Goal: Task Accomplishment & Management: Complete application form

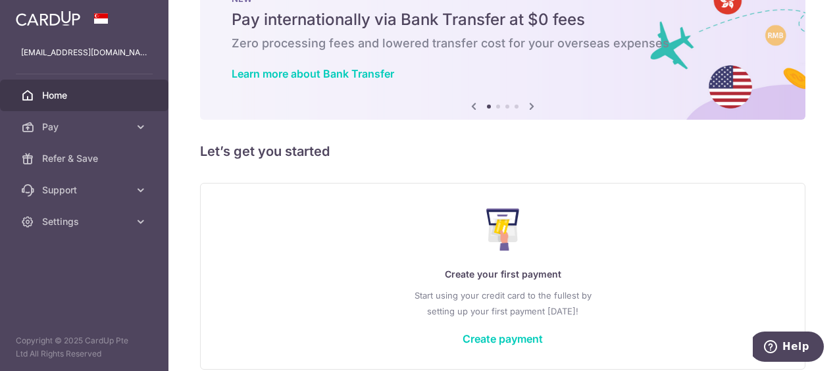
scroll to position [109, 0]
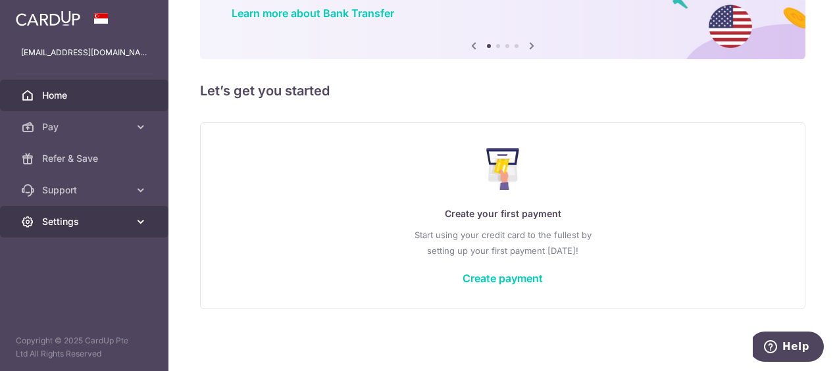
click at [104, 221] on span "Settings" at bounding box center [85, 221] width 87 height 13
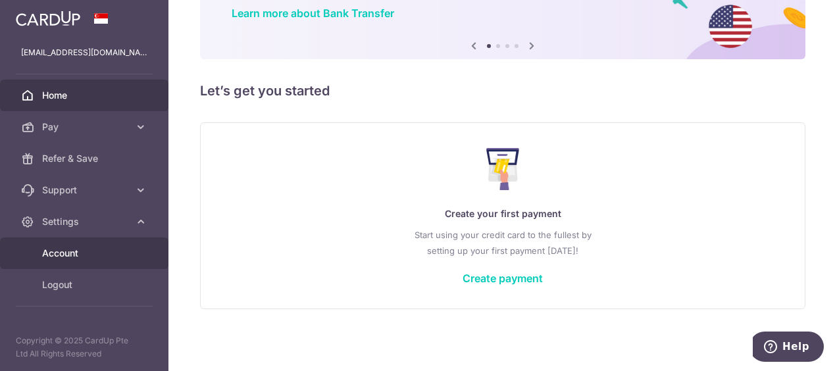
click at [96, 252] on span "Account" at bounding box center [85, 253] width 87 height 13
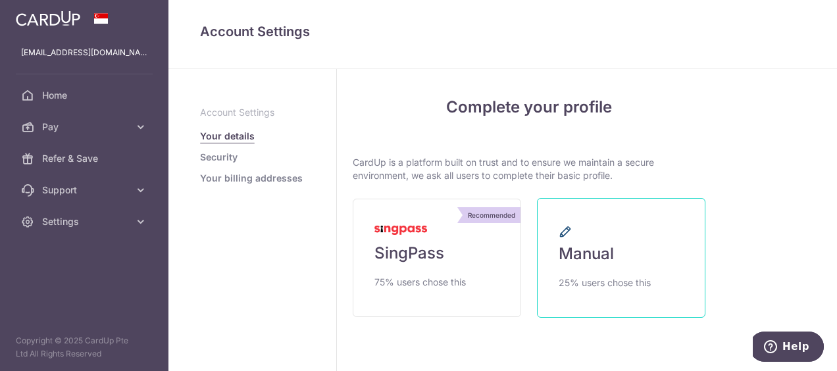
click at [639, 253] on link "Manual 25% users chose this" at bounding box center [621, 258] width 168 height 120
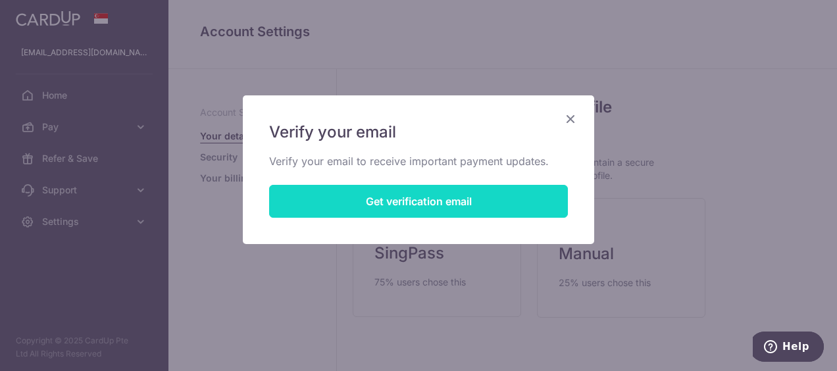
click at [455, 201] on button "Get verification email" at bounding box center [418, 201] width 299 height 33
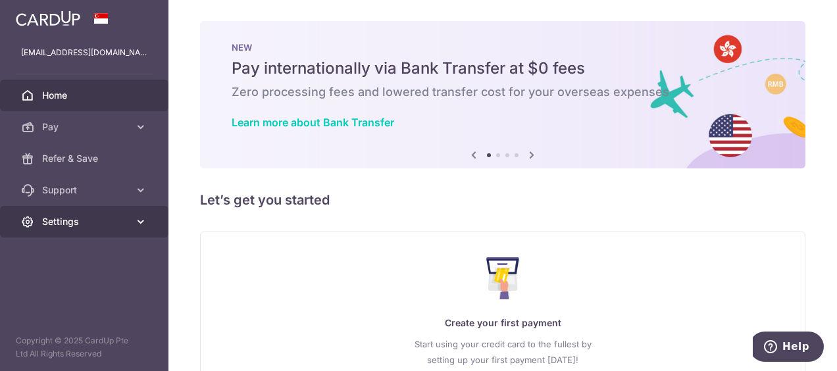
click at [91, 216] on span "Settings" at bounding box center [85, 221] width 87 height 13
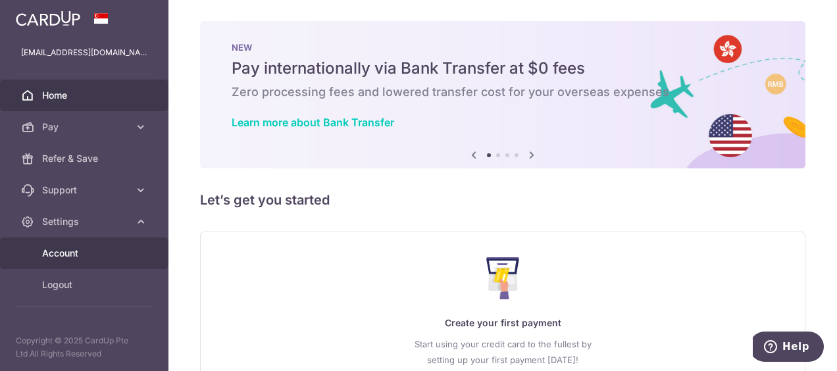
click at [91, 245] on link "Account" at bounding box center [84, 253] width 168 height 32
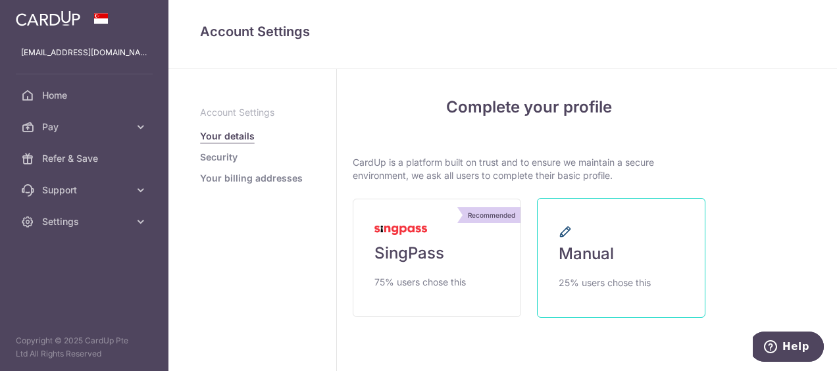
click at [580, 249] on span "Manual" at bounding box center [586, 253] width 55 height 21
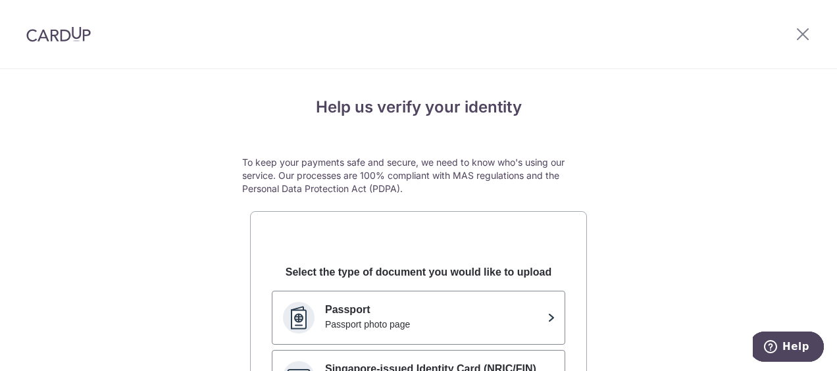
scroll to position [66, 0]
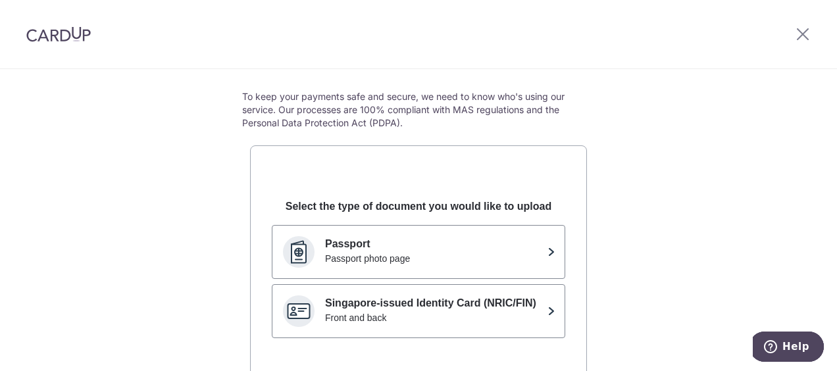
click at [509, 247] on p "Passport" at bounding box center [433, 244] width 217 height 16
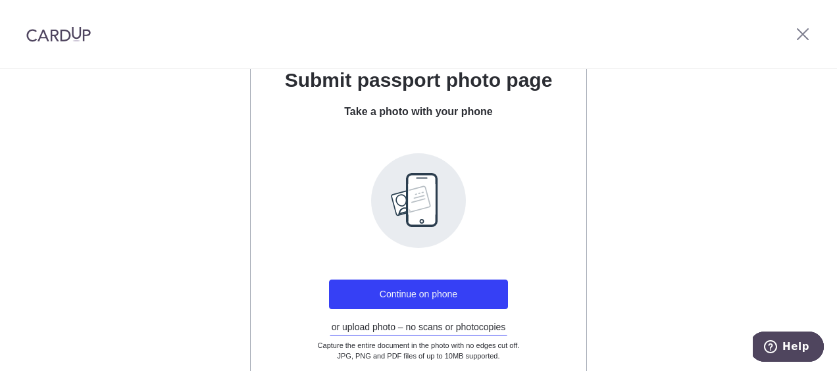
scroll to position [296, 0]
